Goal: Transaction & Acquisition: Book appointment/travel/reservation

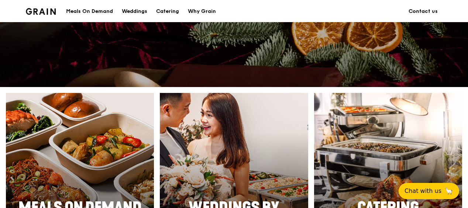
scroll to position [295, 0]
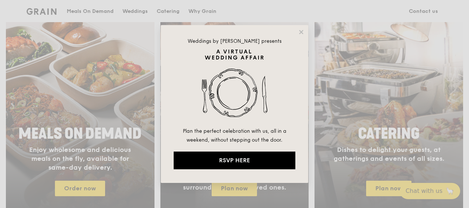
drag, startPoint x: 93, startPoint y: 189, endPoint x: 86, endPoint y: 188, distance: 6.6
click at [86, 189] on div "Weddings by [PERSON_NAME] presents Plan the perfect celebration with us, all in…" at bounding box center [234, 104] width 469 height 208
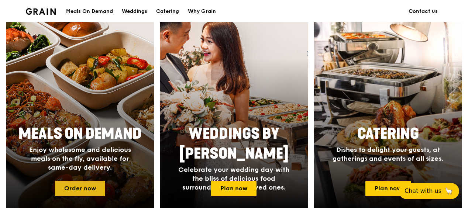
click at [81, 194] on link "Order now" at bounding box center [80, 188] width 50 height 15
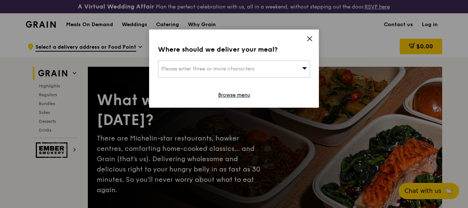
click at [215, 70] on span "Please enter three or more characters" at bounding box center [207, 69] width 93 height 6
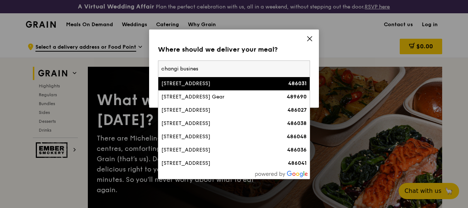
click at [161, 68] on input "changi busines" at bounding box center [233, 69] width 151 height 16
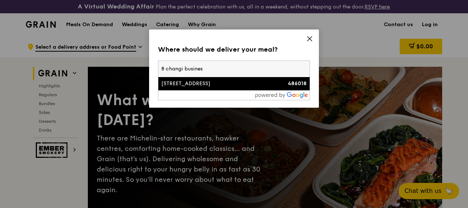
type input "8 changi busines"
click at [218, 82] on div "[STREET_ADDRESS]" at bounding box center [215, 83] width 109 height 7
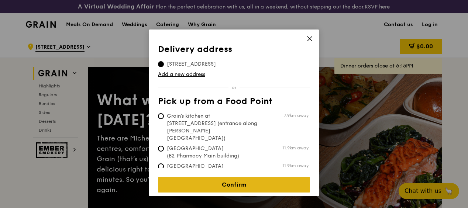
click at [231, 178] on link "Confirm" at bounding box center [234, 184] width 152 height 15
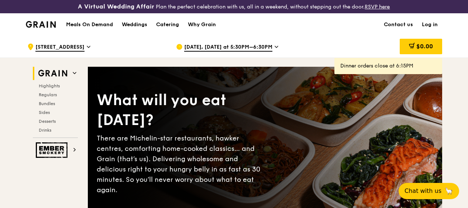
click at [249, 52] on span "[DATE], [DATE] at 5:30PM–6:30PM" at bounding box center [228, 48] width 88 height 8
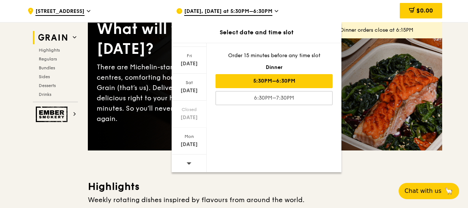
scroll to position [74, 0]
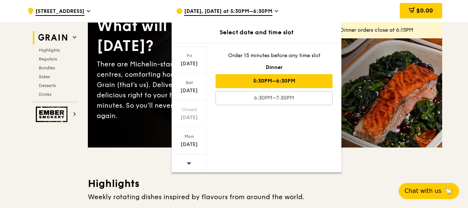
click at [188, 162] on icon at bounding box center [189, 163] width 5 height 2
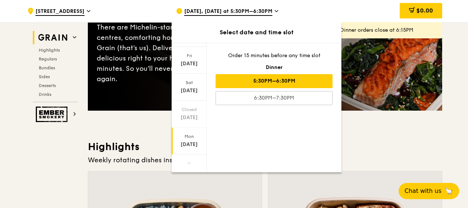
click at [189, 141] on div "[DATE]" at bounding box center [189, 144] width 33 height 7
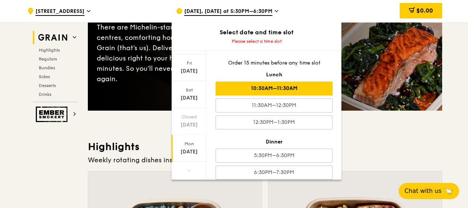
click at [292, 90] on div "10:30AM–11:30AM" at bounding box center [273, 88] width 117 height 14
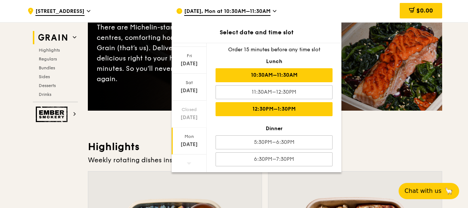
scroll to position [7, 0]
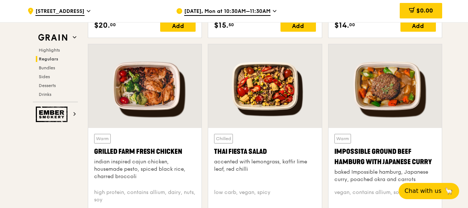
scroll to position [774, 0]
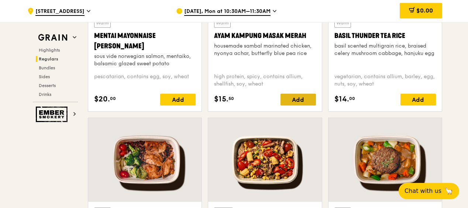
click at [292, 105] on div "Add" at bounding box center [297, 100] width 35 height 12
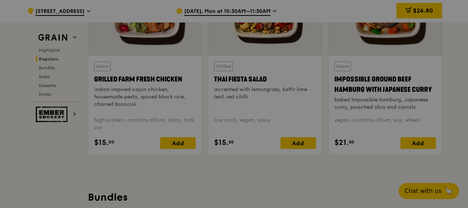
scroll to position [922, 0]
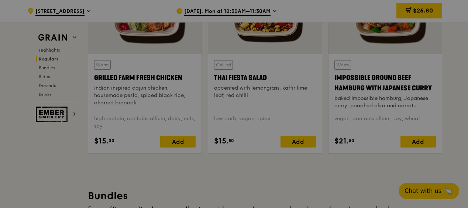
click at [180, 149] on div at bounding box center [234, 104] width 468 height 208
click at [139, 170] on div at bounding box center [234, 104] width 468 height 208
click at [183, 145] on div at bounding box center [234, 104] width 468 height 208
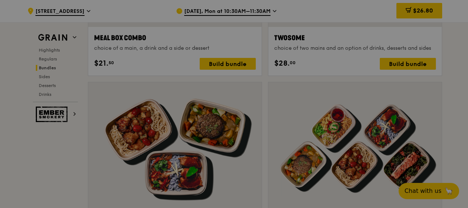
scroll to position [1327, 0]
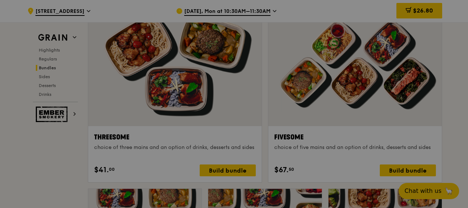
click at [395, 178] on div at bounding box center [234, 104] width 468 height 208
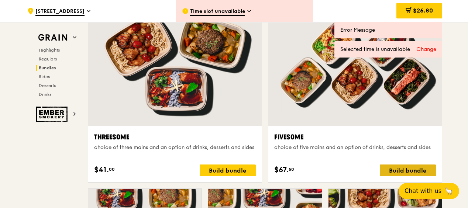
click at [397, 176] on div "Build bundle" at bounding box center [407, 170] width 56 height 12
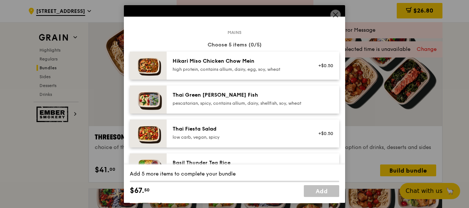
scroll to position [37, 0]
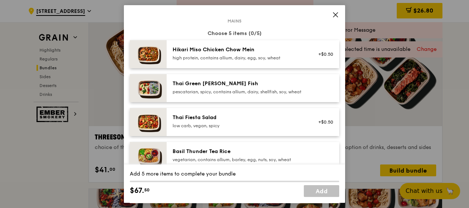
click at [220, 88] on div "Thai Green [PERSON_NAME] Fish pescatarian, spicy, contains allium, dairy, shell…" at bounding box center [239, 87] width 132 height 15
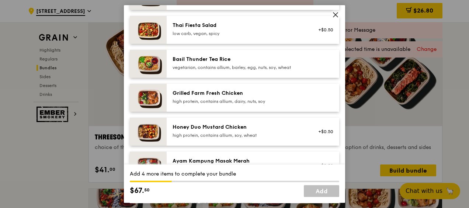
scroll to position [147, 0]
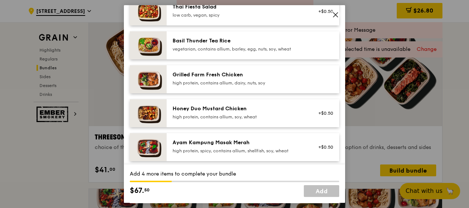
click at [229, 79] on div "Grilled Farm Fresh Chicken" at bounding box center [239, 74] width 132 height 7
click at [225, 146] on div "Ayam Kampung Masak Merah" at bounding box center [239, 142] width 132 height 7
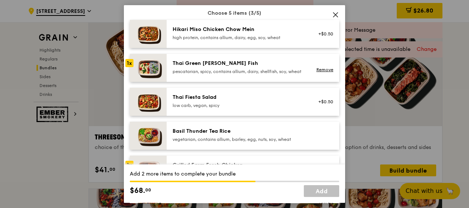
scroll to position [37, 0]
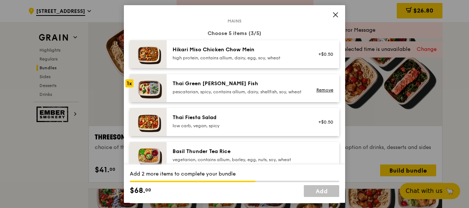
click at [246, 88] on div "Thai Green [PERSON_NAME] Fish pescatarian, spicy, contains allium, dairy, shell…" at bounding box center [239, 87] width 132 height 15
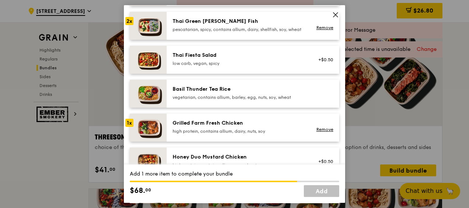
scroll to position [111, 0]
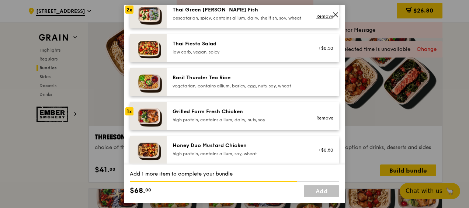
click at [210, 123] on div "high protein, contains allium, dairy, nuts, soy" at bounding box center [239, 120] width 132 height 6
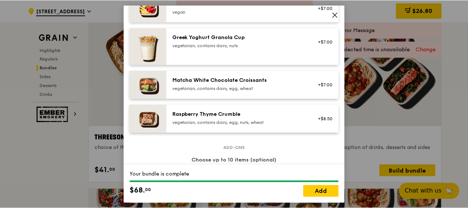
scroll to position [793, 0]
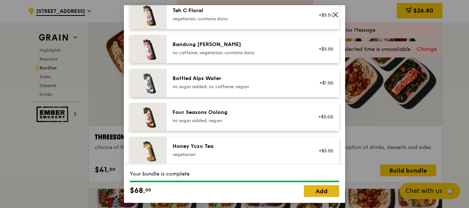
click at [309, 192] on link "Add" at bounding box center [321, 191] width 35 height 12
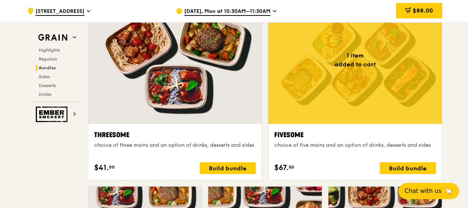
scroll to position [1327, 0]
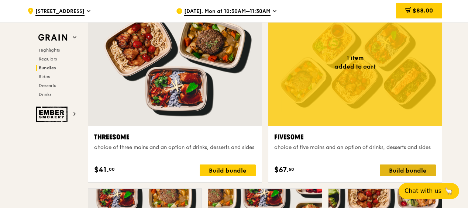
click at [396, 174] on div "Build bundle" at bounding box center [407, 170] width 56 height 12
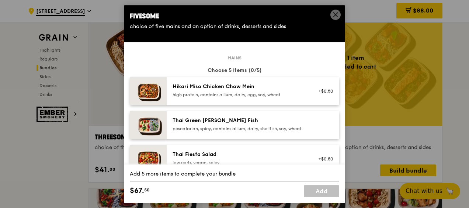
click at [226, 125] on div "Thai Green [PERSON_NAME] Fish pescatarian, spicy, contains allium, dairy, shell…" at bounding box center [239, 124] width 132 height 15
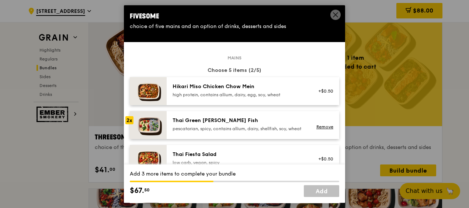
click at [226, 125] on div "Thai Green [PERSON_NAME] Fish pescatarian, spicy, contains allium, dairy, shell…" at bounding box center [239, 124] width 132 height 15
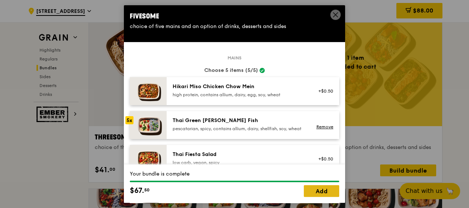
click at [314, 191] on link "Add" at bounding box center [321, 191] width 35 height 12
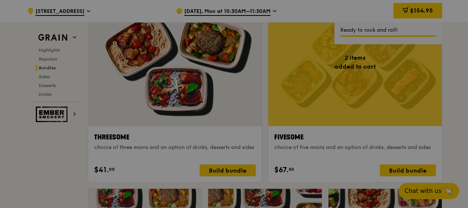
click at [393, 174] on div at bounding box center [234, 104] width 468 height 208
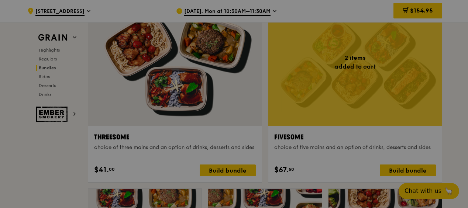
click at [394, 171] on div at bounding box center [234, 104] width 468 height 208
click at [401, 175] on div at bounding box center [234, 104] width 468 height 208
click at [56, 180] on div at bounding box center [234, 104] width 468 height 208
click at [364, 77] on div at bounding box center [234, 104] width 468 height 208
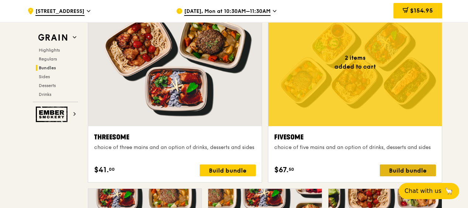
click at [392, 173] on div "Build bundle" at bounding box center [407, 170] width 56 height 12
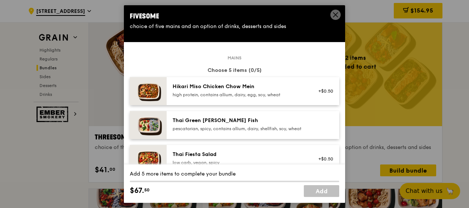
click at [146, 90] on img at bounding box center [148, 91] width 37 height 28
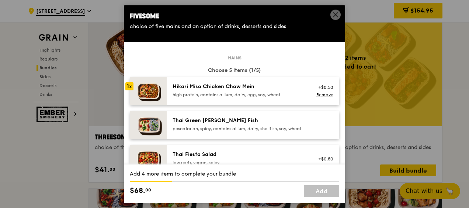
click at [193, 87] on div "Hikari Miso Chicken Chow Mein" at bounding box center [239, 86] width 132 height 7
click at [189, 119] on div "Thai Green [PERSON_NAME] Fish" at bounding box center [239, 120] width 132 height 7
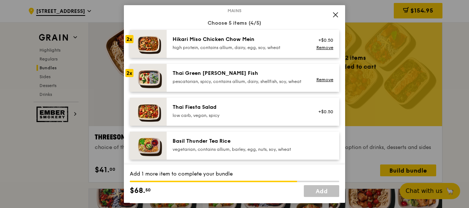
scroll to position [74, 0]
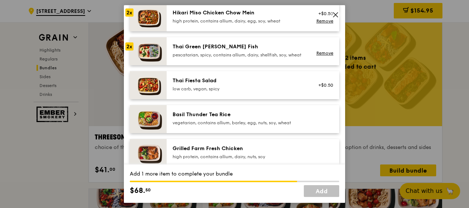
click at [194, 83] on div "Thai Fiesta Salad" at bounding box center [239, 80] width 132 height 7
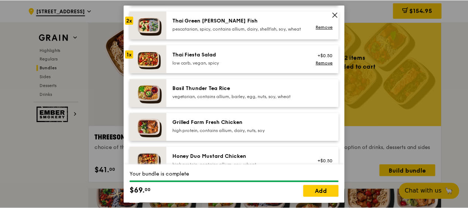
scroll to position [111, 0]
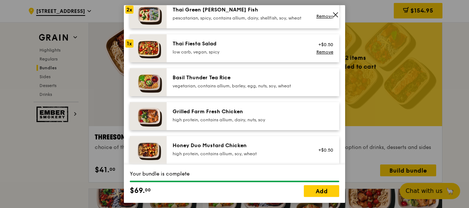
click at [336, 14] on icon at bounding box center [335, 14] width 7 height 7
drag, startPoint x: 321, startPoint y: 191, endPoint x: 323, endPoint y: 187, distance: 4.8
click at [321, 191] on link "Add" at bounding box center [321, 191] width 35 height 12
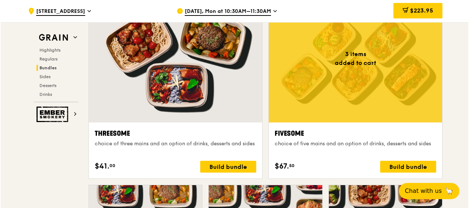
scroll to position [1364, 0]
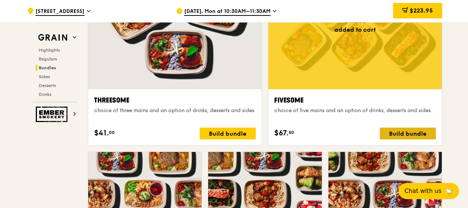
click at [401, 139] on div "Build bundle" at bounding box center [407, 134] width 56 height 12
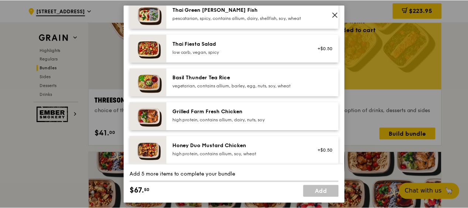
scroll to position [37, 0]
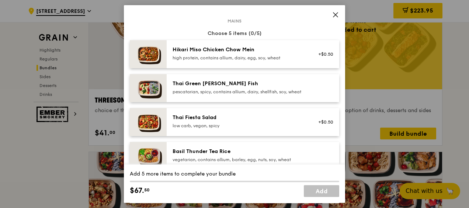
click at [334, 12] on icon at bounding box center [335, 14] width 7 height 7
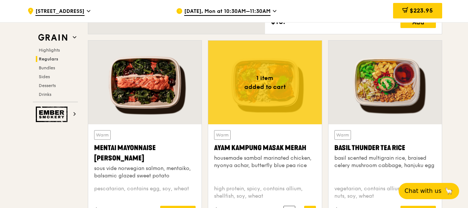
scroll to position [664, 0]
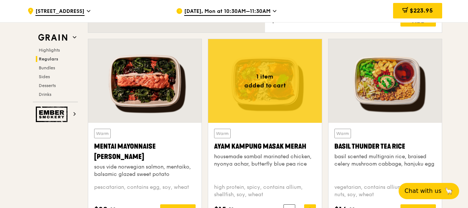
click at [285, 85] on div at bounding box center [264, 81] width 113 height 84
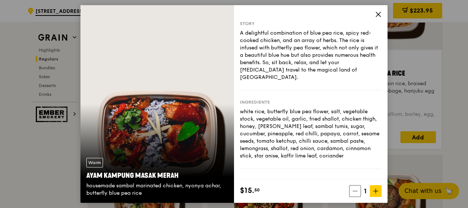
scroll to position [737, 0]
click at [378, 13] on icon at bounding box center [378, 14] width 7 height 7
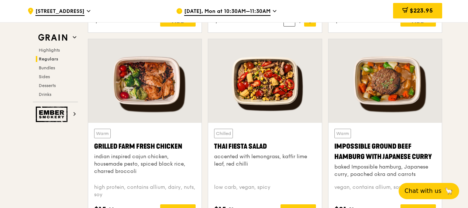
scroll to position [848, 0]
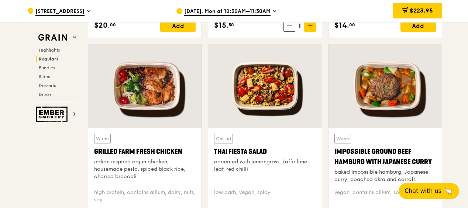
click at [151, 101] on div at bounding box center [144, 86] width 113 height 84
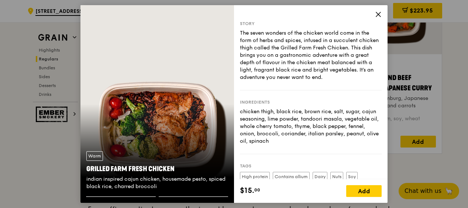
scroll to position [922, 0]
click at [379, 14] on icon at bounding box center [378, 14] width 7 height 7
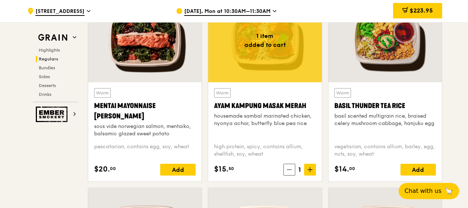
scroll to position [701, 0]
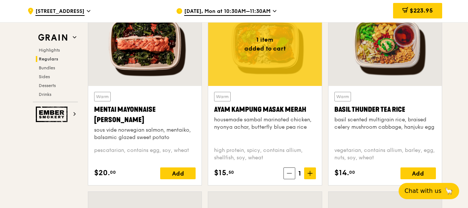
click at [357, 75] on div at bounding box center [384, 44] width 113 height 84
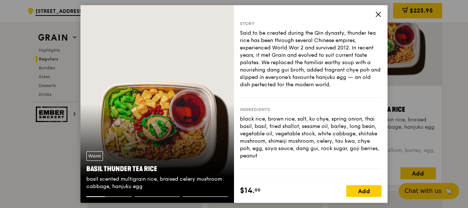
click at [378, 13] on icon at bounding box center [378, 14] width 7 height 7
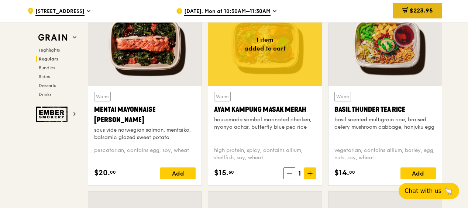
click at [414, 4] on div "$223.95" at bounding box center [417, 10] width 49 height 15
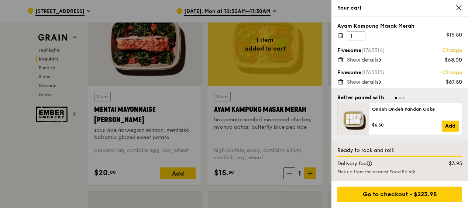
click at [341, 35] on icon at bounding box center [340, 35] width 7 height 7
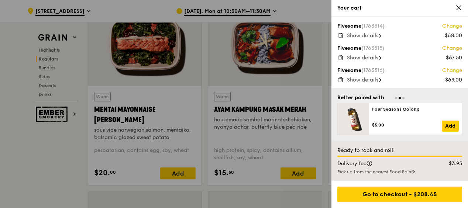
click at [314, 15] on div at bounding box center [234, 104] width 468 height 208
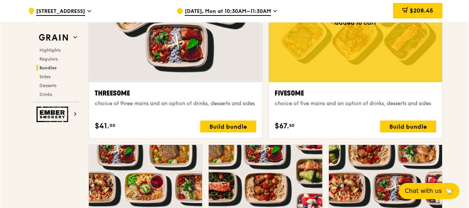
scroll to position [1327, 0]
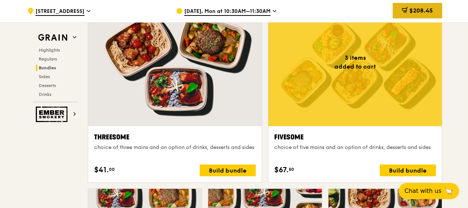
click at [431, 10] on span "$208.45" at bounding box center [421, 10] width 24 height 7
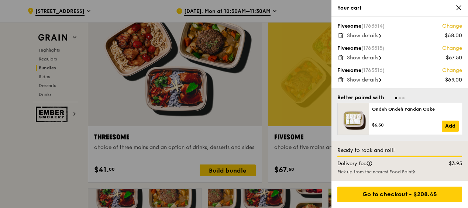
click at [339, 34] on icon at bounding box center [340, 35] width 7 height 7
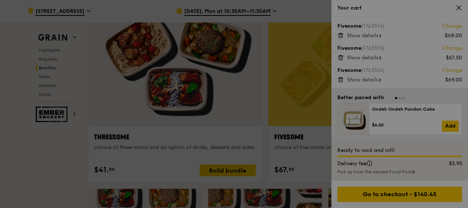
click at [341, 59] on div at bounding box center [234, 104] width 468 height 208
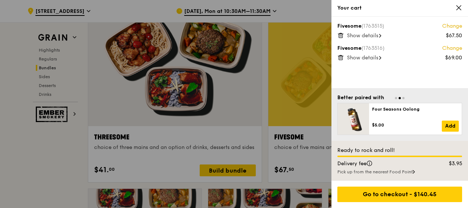
click at [341, 56] on icon at bounding box center [340, 57] width 7 height 7
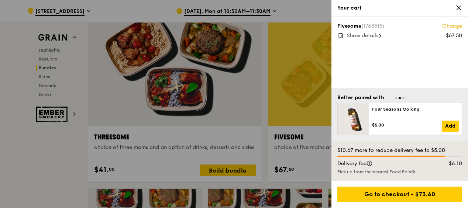
click at [340, 36] on icon at bounding box center [340, 35] width 7 height 7
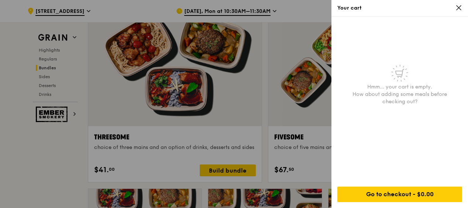
click at [460, 7] on icon at bounding box center [458, 7] width 7 height 7
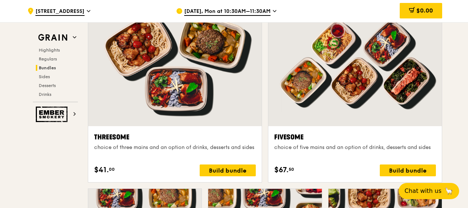
click at [273, 46] on div at bounding box center [354, 62] width 173 height 128
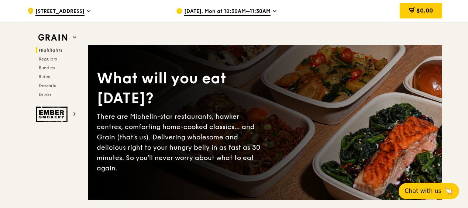
scroll to position [0, 0]
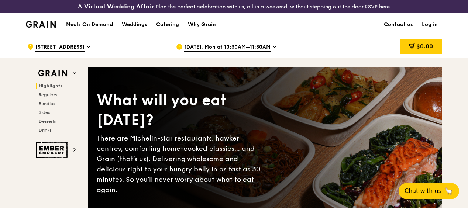
click at [79, 28] on h1 "Meals On Demand" at bounding box center [89, 24] width 47 height 7
click at [73, 75] on icon at bounding box center [75, 73] width 4 height 4
click at [94, 28] on h1 "Meals On Demand" at bounding box center [89, 24] width 47 height 7
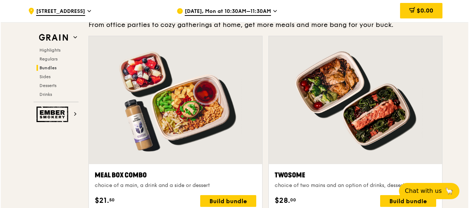
scroll to position [1143, 0]
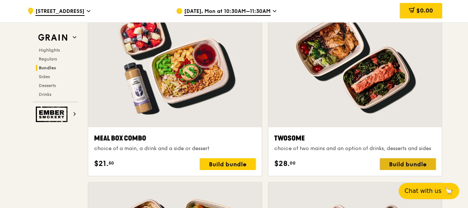
click at [413, 168] on div "Build bundle" at bounding box center [407, 164] width 56 height 12
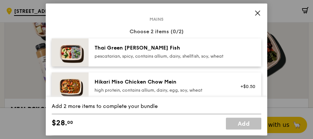
scroll to position [37, 0]
drag, startPoint x: 432, startPoint y: 2, endPoint x: 75, endPoint y: 25, distance: 357.6
click at [257, 12] on icon at bounding box center [257, 13] width 7 height 7
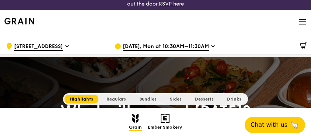
scroll to position [0, 0]
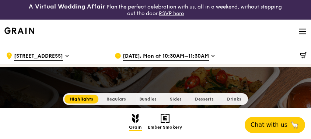
click at [119, 97] on span "Regulars" at bounding box center [117, 98] width 20 height 5
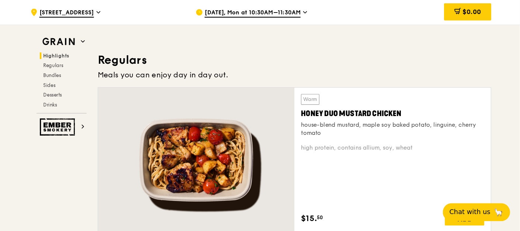
scroll to position [487, 0]
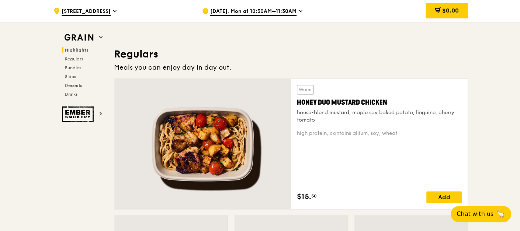
drag, startPoint x: 253, startPoint y: 3, endPoint x: 257, endPoint y: 52, distance: 48.8
click at [257, 52] on h3 "Regulars" at bounding box center [291, 54] width 354 height 13
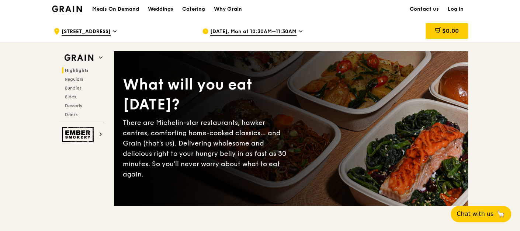
scroll to position [0, 0]
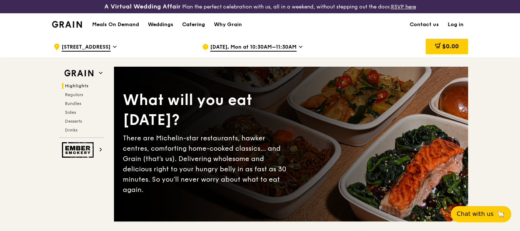
click at [193, 24] on div "Catering" at bounding box center [193, 25] width 23 height 22
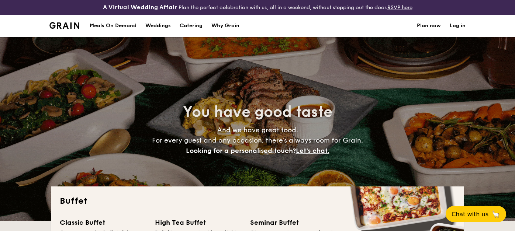
select select
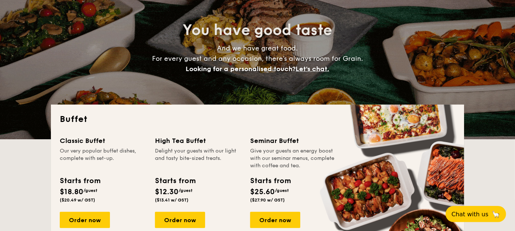
scroll to position [123, 0]
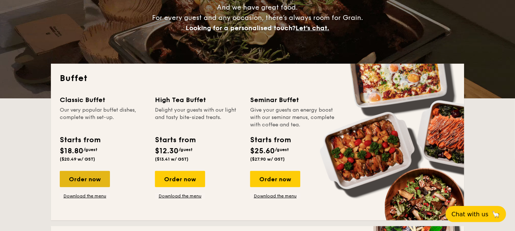
click at [83, 179] on div "Order now" at bounding box center [85, 179] width 50 height 16
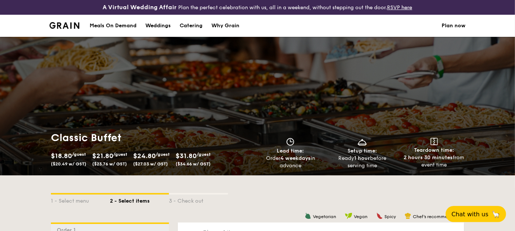
scroll to position [138, 0]
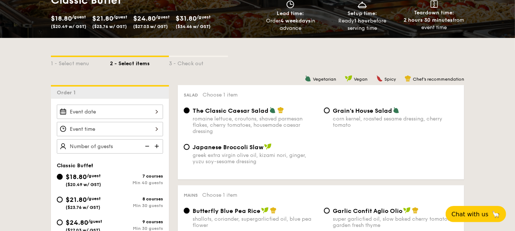
select select
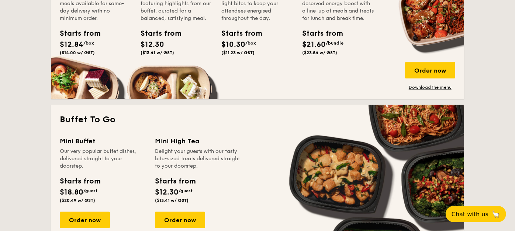
scroll to position [424, 0]
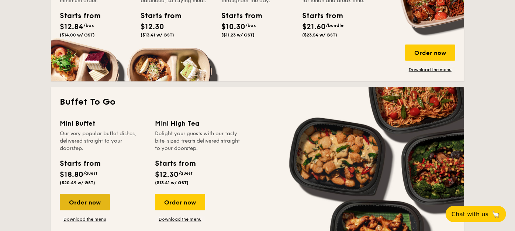
click at [89, 202] on div "Order now" at bounding box center [85, 202] width 50 height 16
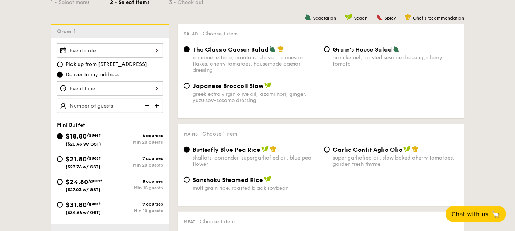
scroll to position [205, 0]
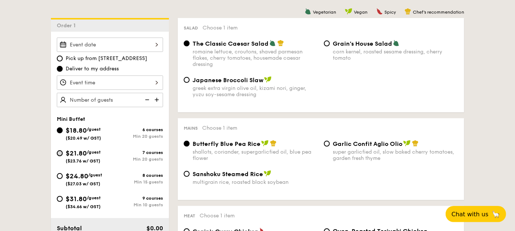
click at [61, 152] on input "$21.80 /guest ($23.76 w/ GST) 7 courses Min 20 guests" at bounding box center [60, 153] width 6 height 6
radio input "true"
radio input "false"
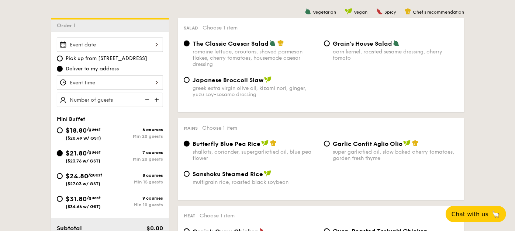
radio input "true"
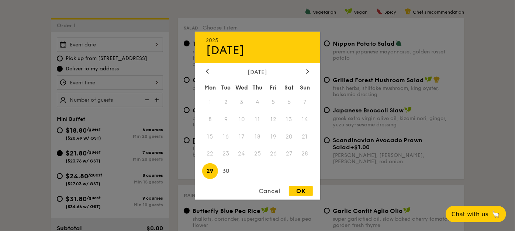
click at [143, 44] on div "2025 Sep 29 September 2025 Mon Tue Wed Thu Fri Sat Sun 1 2 3 4 5 6 7 8 9 10 11 …" at bounding box center [110, 45] width 106 height 14
click at [308, 70] on icon at bounding box center [307, 71] width 2 height 4
click at [210, 119] on span "6" at bounding box center [210, 119] width 16 height 16
click at [302, 191] on div "OK" at bounding box center [301, 191] width 24 height 10
type input "Oct 06, 2025"
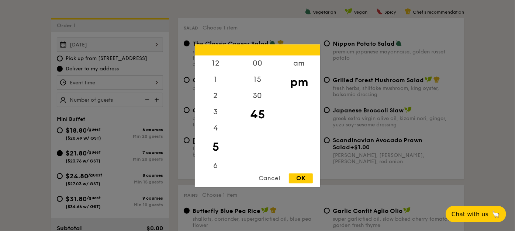
click at [134, 81] on div "12 1 2 3 4 5 6 7 8 9 10 11 00 15 30 45 am pm Cancel OK" at bounding box center [110, 83] width 106 height 14
click at [134, 81] on div at bounding box center [257, 115] width 515 height 231
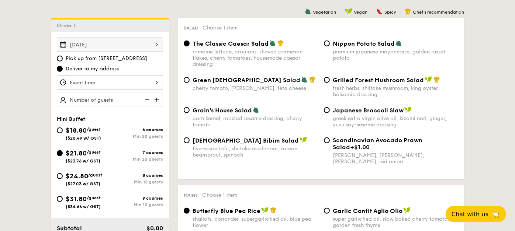
click at [133, 80] on div at bounding box center [110, 83] width 106 height 14
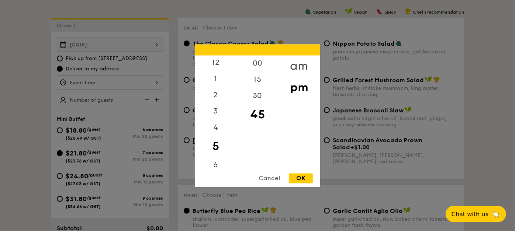
click at [301, 64] on div "am" at bounding box center [299, 65] width 42 height 21
click at [216, 158] on div "11" at bounding box center [216, 160] width 42 height 21
click at [297, 177] on div "OK" at bounding box center [301, 178] width 24 height 10
type input "11:45AM"
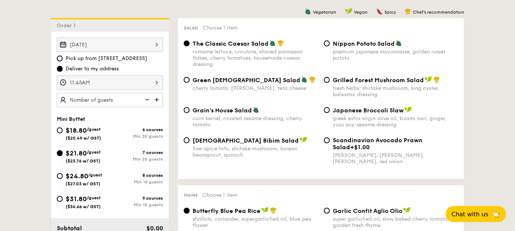
click at [157, 98] on img at bounding box center [157, 100] width 11 height 14
click at [147, 98] on img at bounding box center [146, 100] width 11 height 14
click at [157, 100] on img at bounding box center [157, 100] width 11 height 14
type input "25 guests"
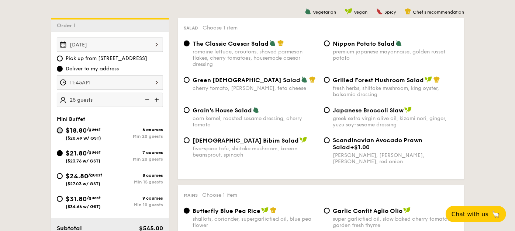
click at [59, 128] on input "$18.80 /guest ($20.49 w/ GST) 6 courses Min 20 guests" at bounding box center [60, 131] width 6 height 6
radio input "true"
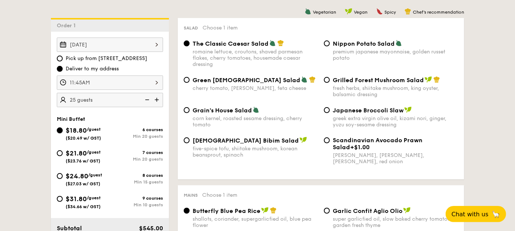
radio input "true"
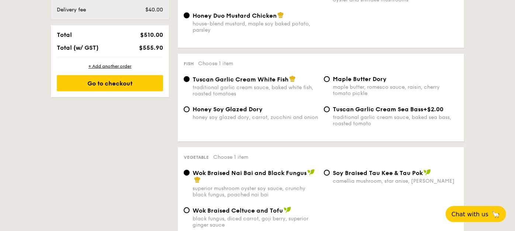
scroll to position [491, 0]
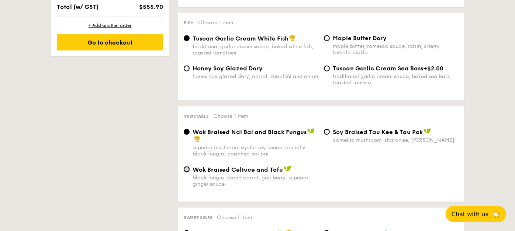
click at [187, 171] on input "Wok Braised Celtuce and Tofu black fungus, diced carrot, goji berry, superior g…" at bounding box center [187, 170] width 6 height 6
radio input "true"
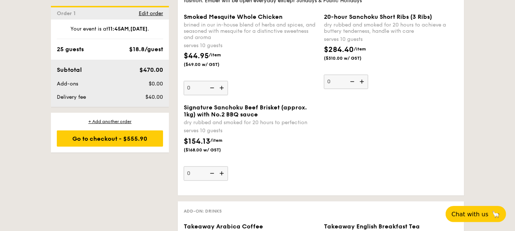
scroll to position [819, 0]
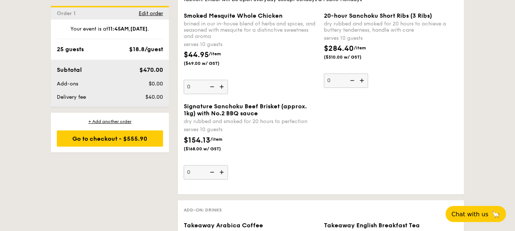
click at [222, 172] on img at bounding box center [222, 173] width 11 height 14
click at [222, 172] on input "0" at bounding box center [206, 173] width 44 height 14
type input "1"
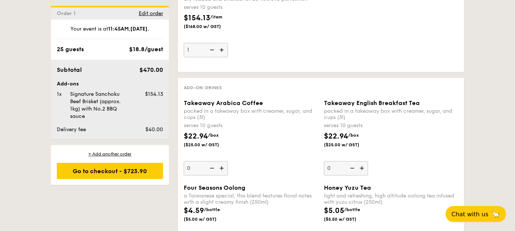
scroll to position [860, 0]
